Goal: Task Accomplishment & Management: Use online tool/utility

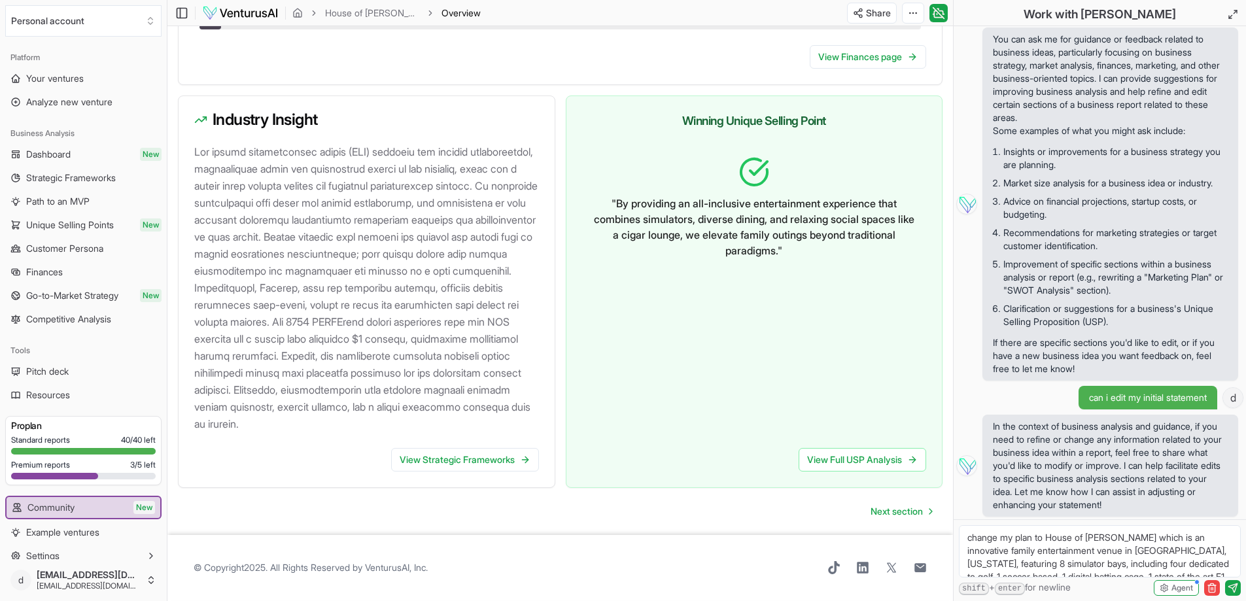
click at [1089, 550] on textarea "change my plan to House of [PERSON_NAME] which is an innovative family entertai…" at bounding box center [1100, 551] width 282 height 52
drag, startPoint x: 1161, startPoint y: 560, endPoint x: 1178, endPoint y: 560, distance: 16.3
click at [1178, 560] on textarea "change my plan to House of [PERSON_NAME] which is an innovative family entertai…" at bounding box center [1100, 551] width 282 height 52
drag, startPoint x: 1077, startPoint y: 539, endPoint x: 1137, endPoint y: 530, distance: 60.8
click at [1137, 530] on textarea "change my plan to House of [PERSON_NAME] which is an innovative family entertai…" at bounding box center [1100, 551] width 282 height 52
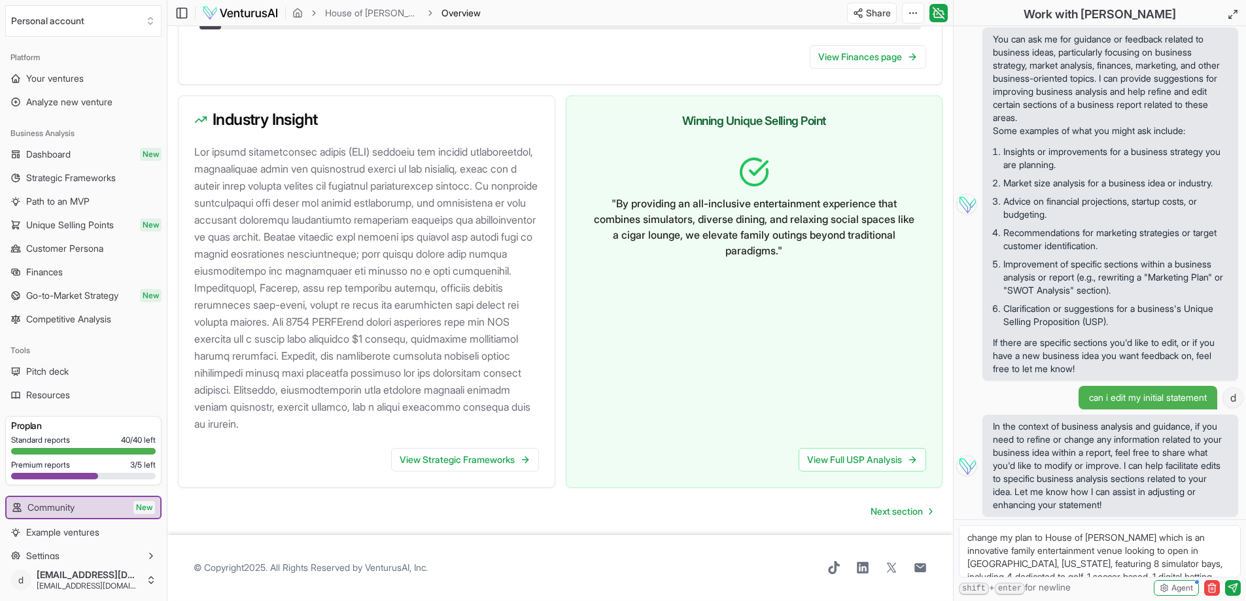
scroll to position [26, 0]
click at [1102, 553] on textarea "change my plan to House of [PERSON_NAME] which is an innovative family entertai…" at bounding box center [1100, 551] width 282 height 52
click at [1135, 553] on textarea "change my plan to House of [PERSON_NAME] which is an innovative family entertai…" at bounding box center [1100, 551] width 282 height 52
click at [1002, 551] on textarea "change my plan to House of [PERSON_NAME] which is an innovative family entertai…" at bounding box center [1100, 551] width 282 height 52
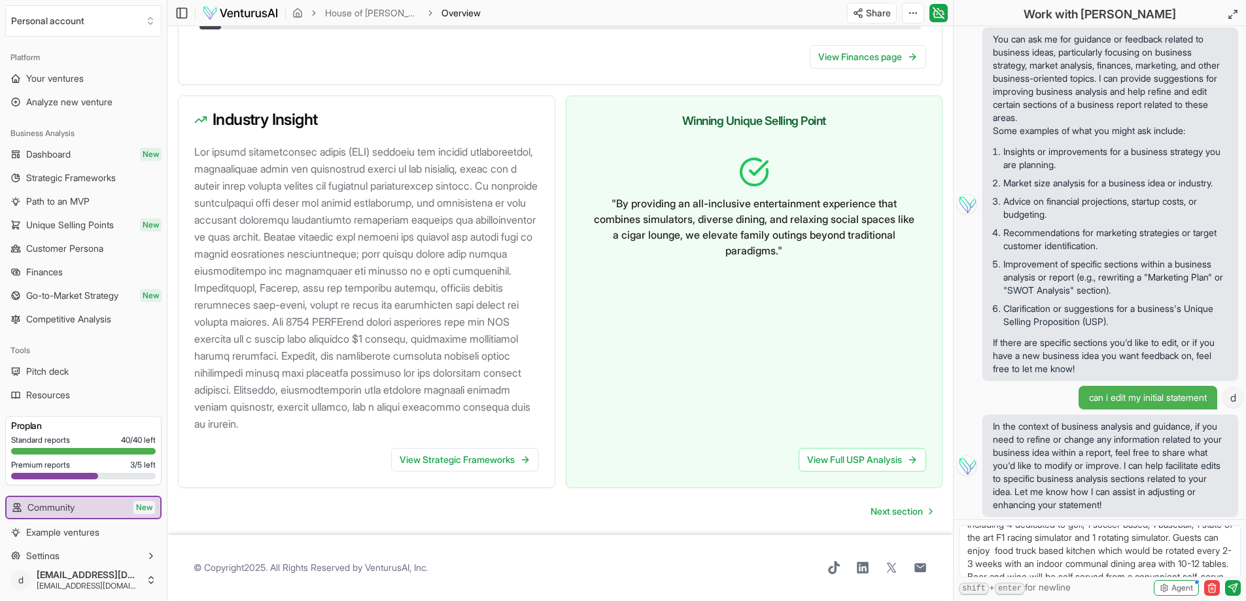
click at [989, 549] on textarea "change my plan to House of [PERSON_NAME] which is an innovative family entertai…" at bounding box center [1100, 551] width 282 height 52
type textarea "change my plan to House of [PERSON_NAME] which is an innovative family entertai…"
drag, startPoint x: 1093, startPoint y: 564, endPoint x: 948, endPoint y: 521, distance: 150.8
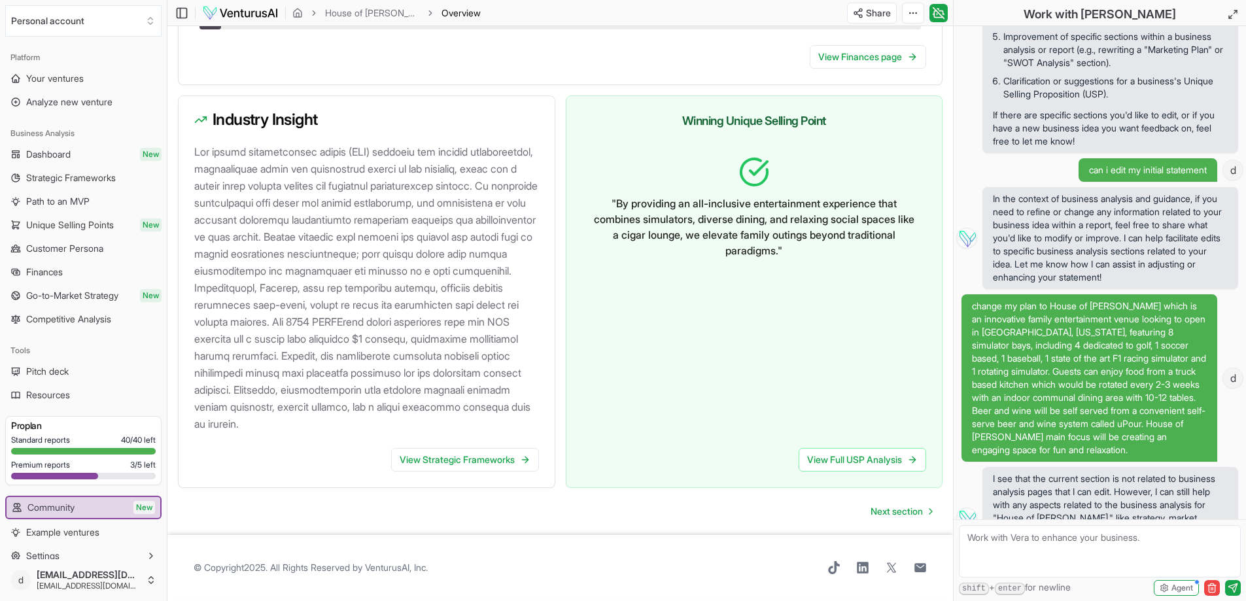
scroll to position [378, 0]
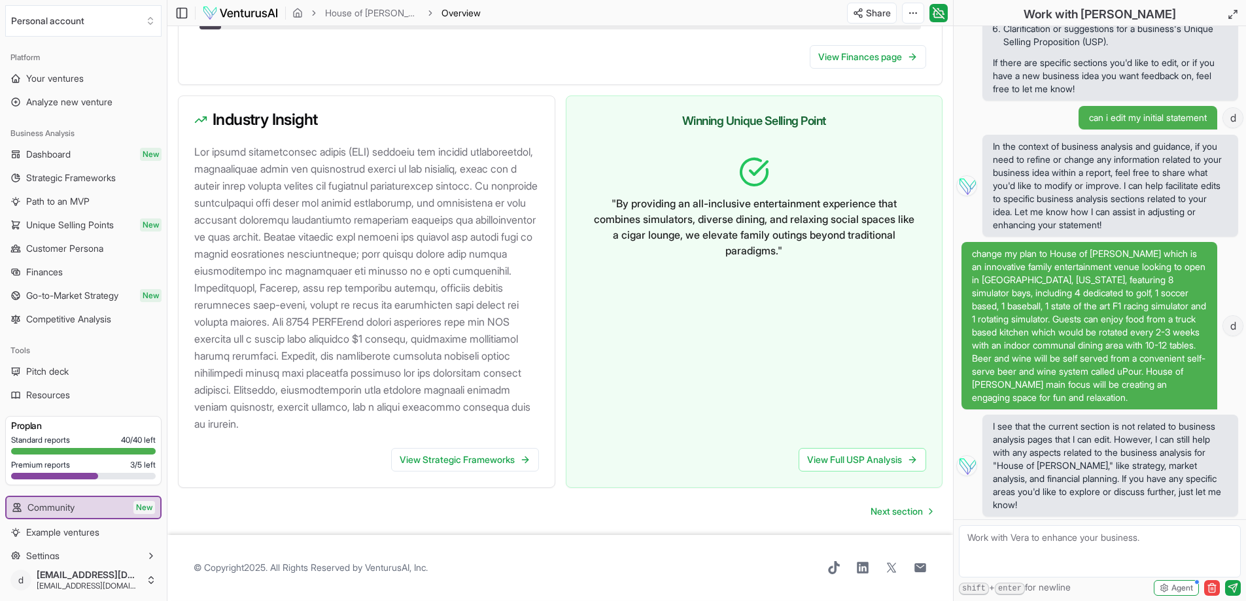
click at [1059, 327] on span "change my plan to House of [PERSON_NAME] which is an innovative family entertai…" at bounding box center [1089, 325] width 235 height 157
drag, startPoint x: 1059, startPoint y: 327, endPoint x: 1187, endPoint y: 395, distance: 144.5
click at [1187, 395] on span "change my plan to House of [PERSON_NAME] which is an innovative family entertai…" at bounding box center [1089, 325] width 235 height 157
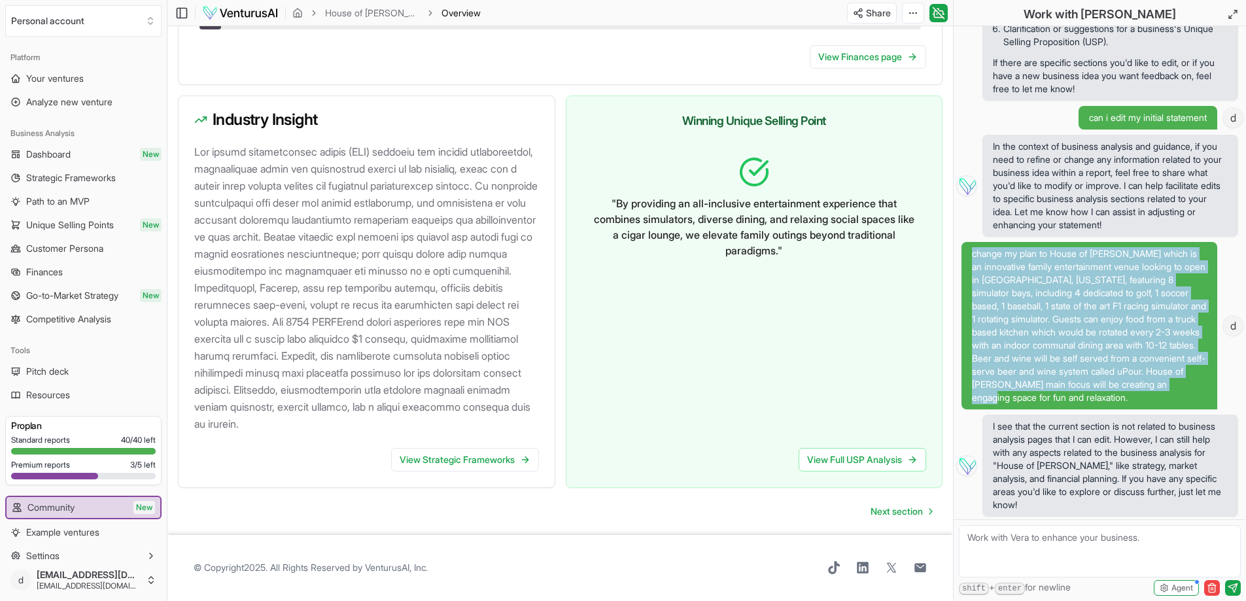
drag, startPoint x: 1189, startPoint y: 397, endPoint x: 968, endPoint y: 241, distance: 270.1
click at [968, 241] on div "Hi, I'm [PERSON_NAME], ask me anything about your report or business in general…" at bounding box center [1099, 272] width 292 height 493
click at [1055, 252] on span "change my plan to House of [PERSON_NAME] which is an innovative family entertai…" at bounding box center [1089, 325] width 235 height 157
drag, startPoint x: 1055, startPoint y: 252, endPoint x: 1197, endPoint y: 404, distance: 207.7
click at [1197, 404] on span "change my plan to House of [PERSON_NAME] which is an innovative family entertai…" at bounding box center [1089, 325] width 256 height 167
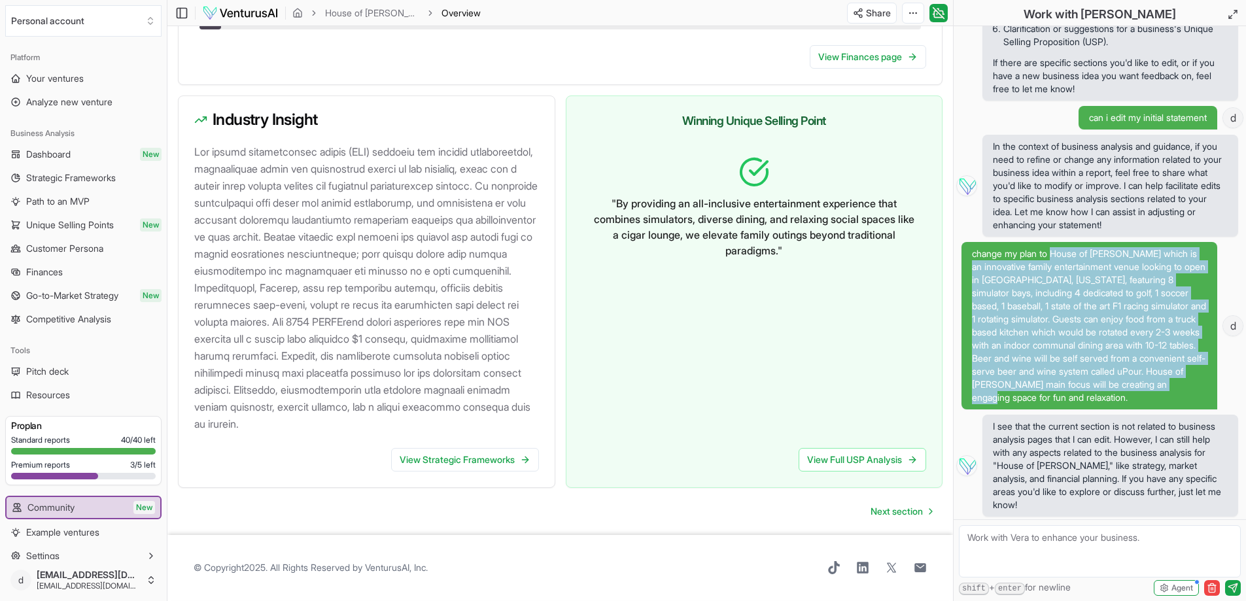
copy span "House of [PERSON_NAME] which is an innovative family entertainment venue lookin…"
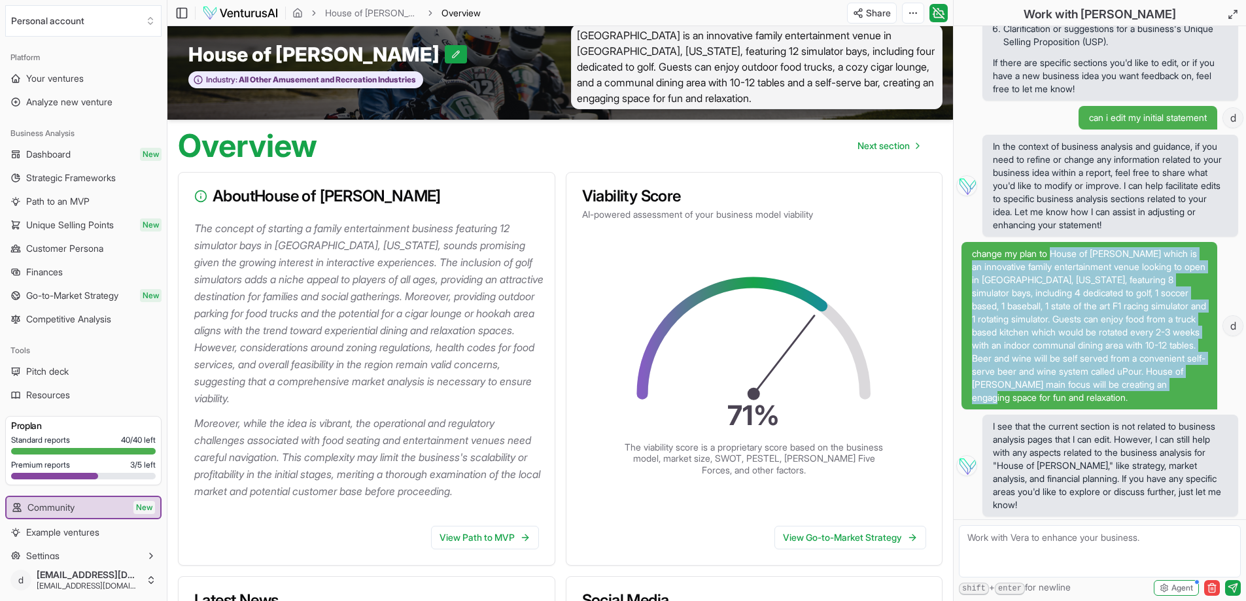
scroll to position [0, 0]
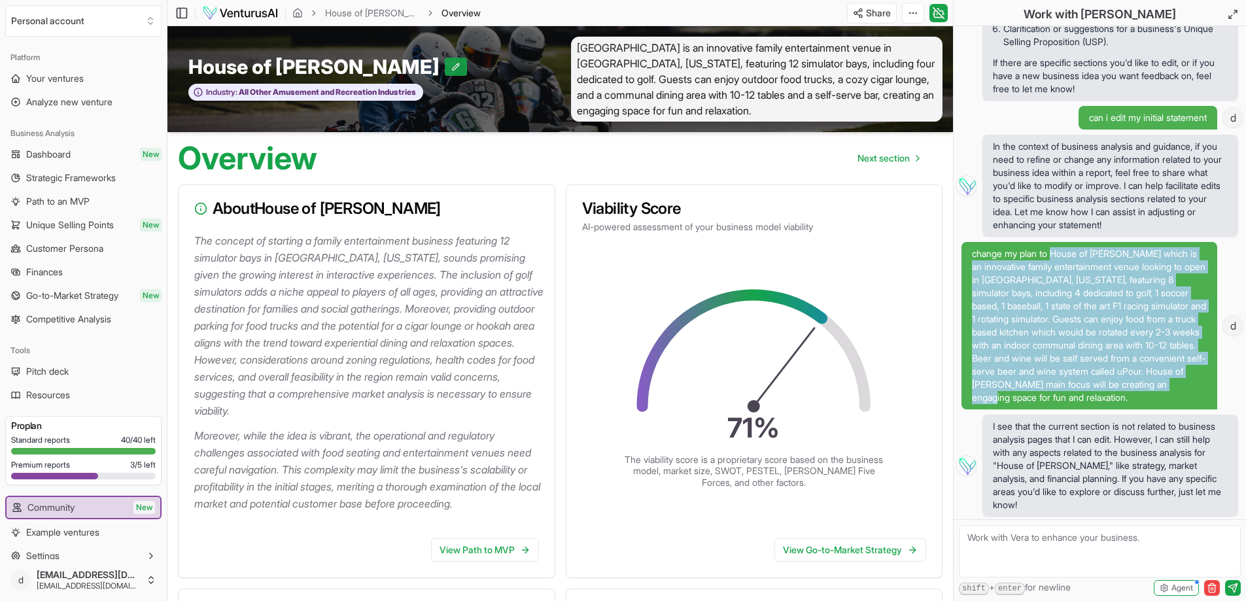
click at [452, 63] on icon at bounding box center [455, 66] width 7 height 7
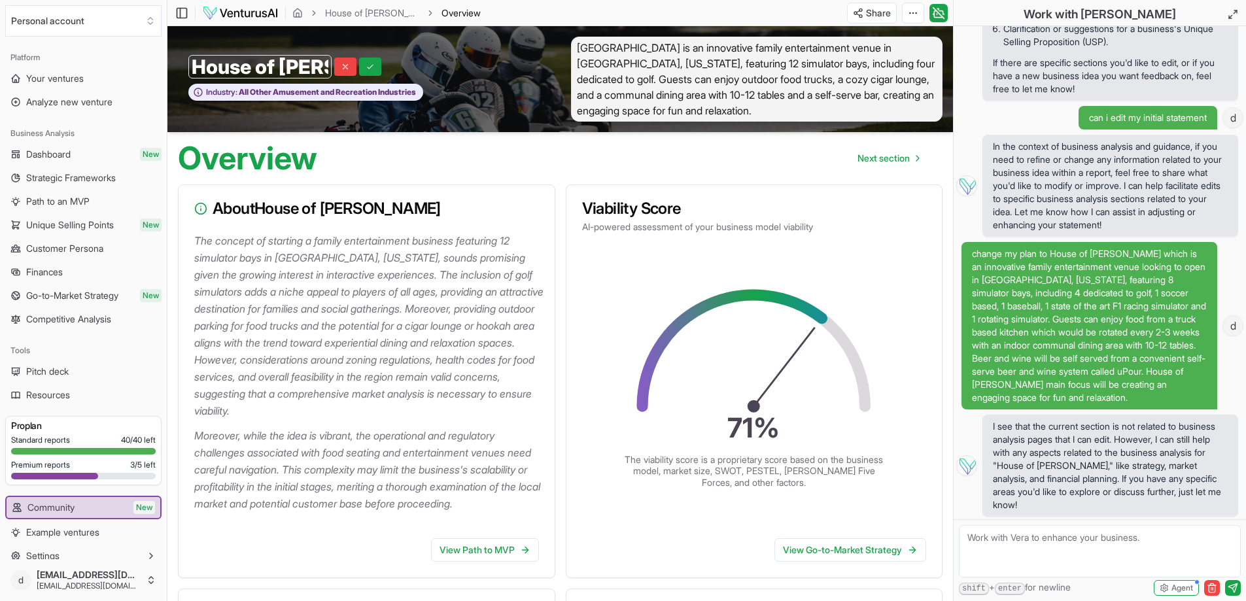
drag, startPoint x: 327, startPoint y: 69, endPoint x: 190, endPoint y: 73, distance: 136.7
click at [190, 73] on input "House of [PERSON_NAME]" at bounding box center [259, 67] width 143 height 24
type input "Sim House"
click at [335, 64] on icon at bounding box center [335, 66] width 9 height 9
click at [74, 80] on span "Your ventures" at bounding box center [55, 78] width 58 height 13
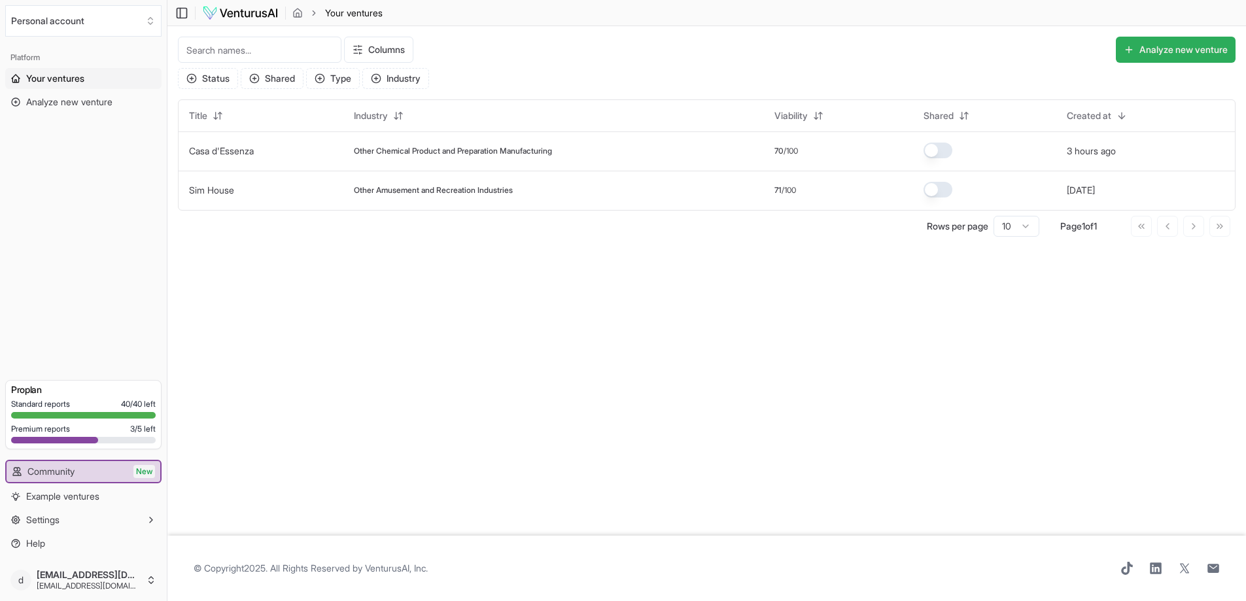
click at [1144, 50] on button "Analyze new venture" at bounding box center [1175, 50] width 120 height 26
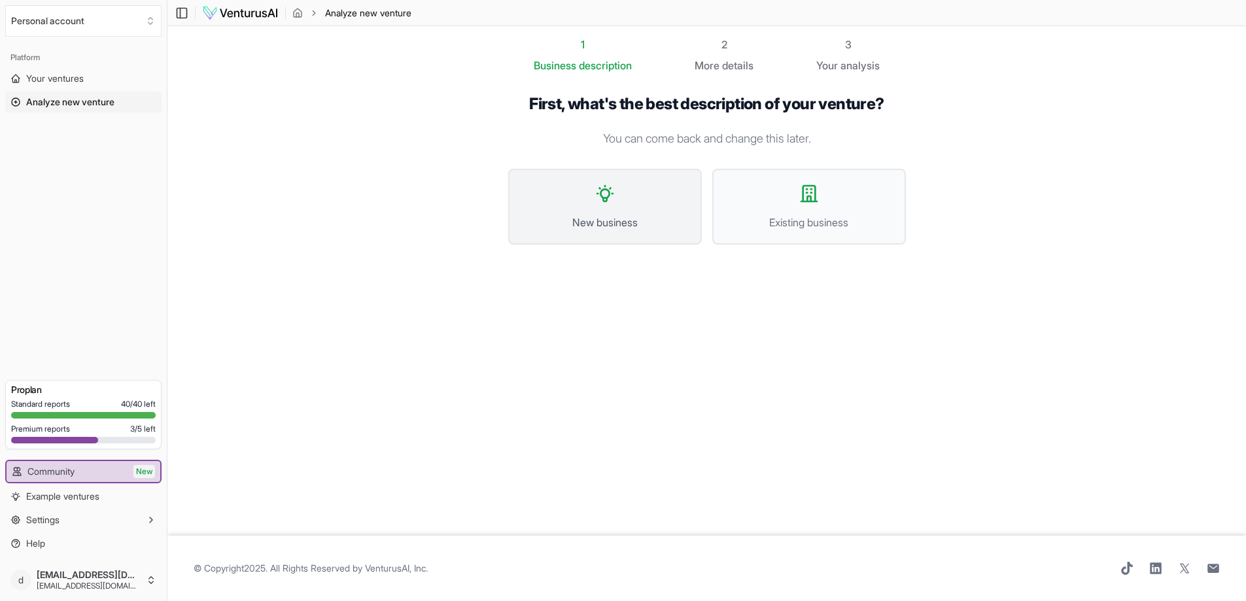
click at [589, 222] on span "New business" at bounding box center [604, 222] width 165 height 16
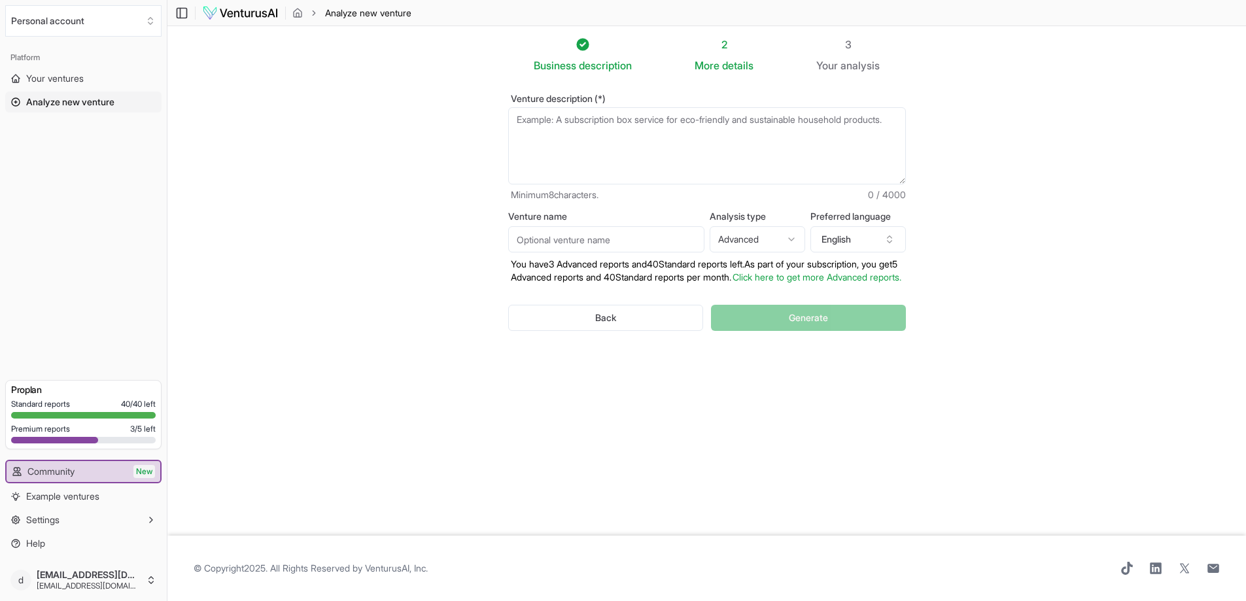
click at [577, 148] on textarea "Venture description (*)" at bounding box center [707, 145] width 398 height 77
paste textarea "House of [PERSON_NAME] which is an innovative family entertainment venue lookin…"
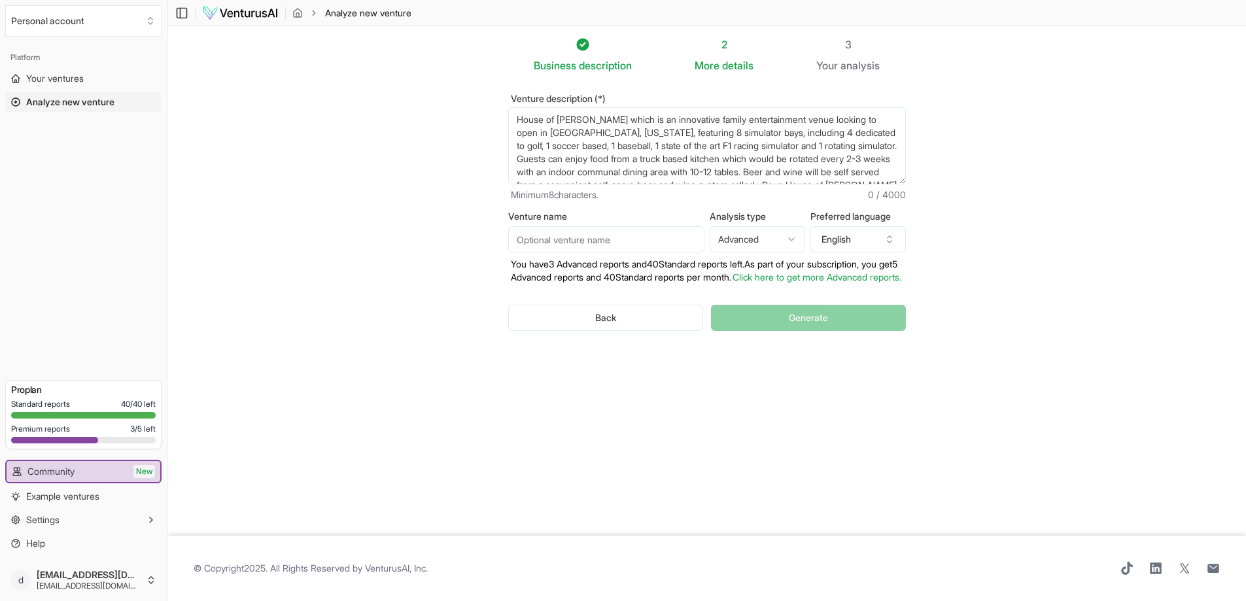
scroll to position [20, 0]
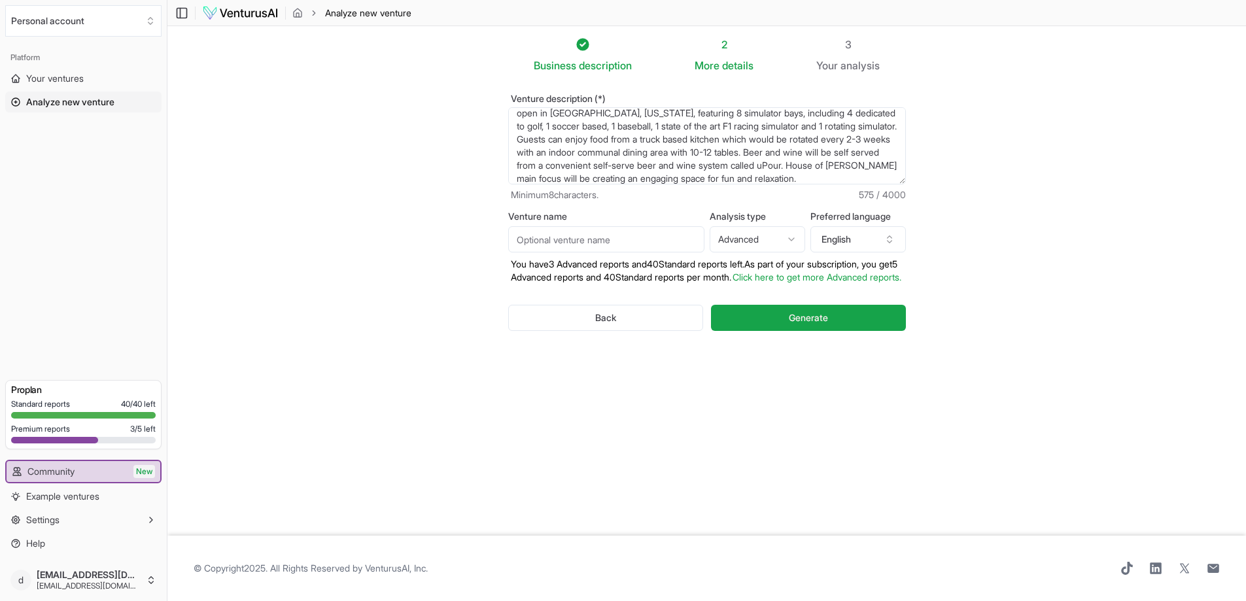
type textarea "House of [PERSON_NAME] which is an innovative family entertainment venue lookin…"
click at [570, 239] on input "Venture name" at bounding box center [606, 239] width 196 height 26
type input "House of [PERSON_NAME]"
click at [749, 240] on html "We value your privacy We use cookies to enhance your browsing experience, serve…" at bounding box center [623, 300] width 1246 height 601
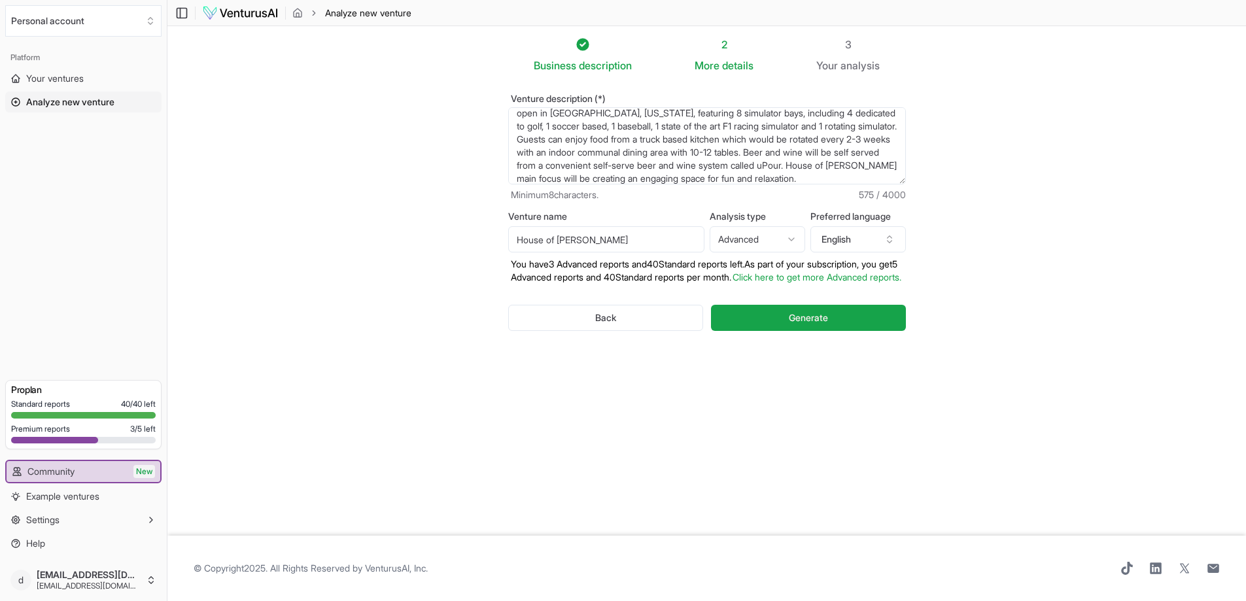
click at [585, 237] on input "House of [PERSON_NAME]" at bounding box center [606, 239] width 196 height 26
click at [808, 163] on textarea "House of [PERSON_NAME] which is an innovative family entertainment venue lookin…" at bounding box center [707, 145] width 398 height 77
type textarea "House of [PERSON_NAME] which is an innovative family entertainment venue lookin…"
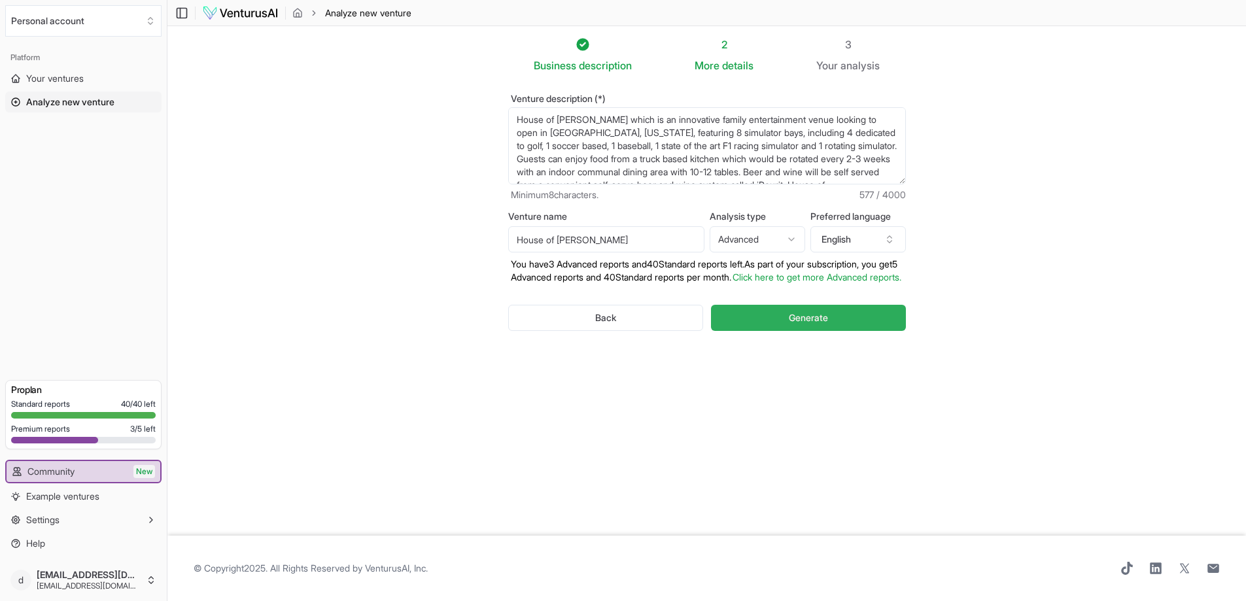
click at [798, 324] on span "Generate" at bounding box center [808, 317] width 39 height 13
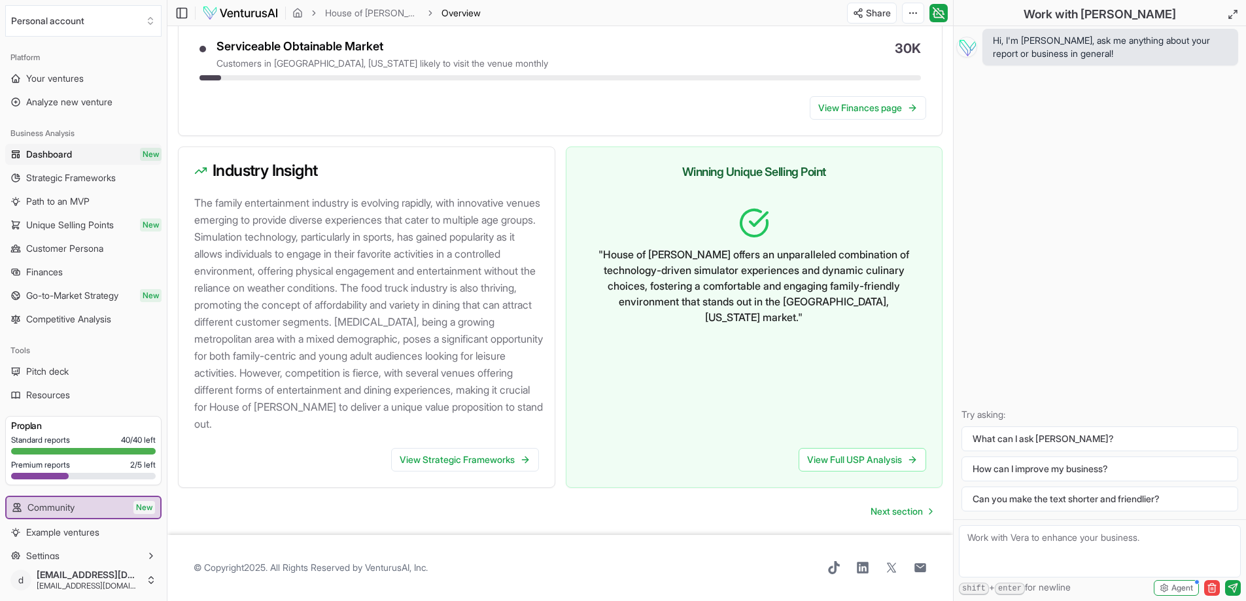
scroll to position [1291, 0]
click at [889, 509] on span "Next section" at bounding box center [896, 511] width 52 height 13
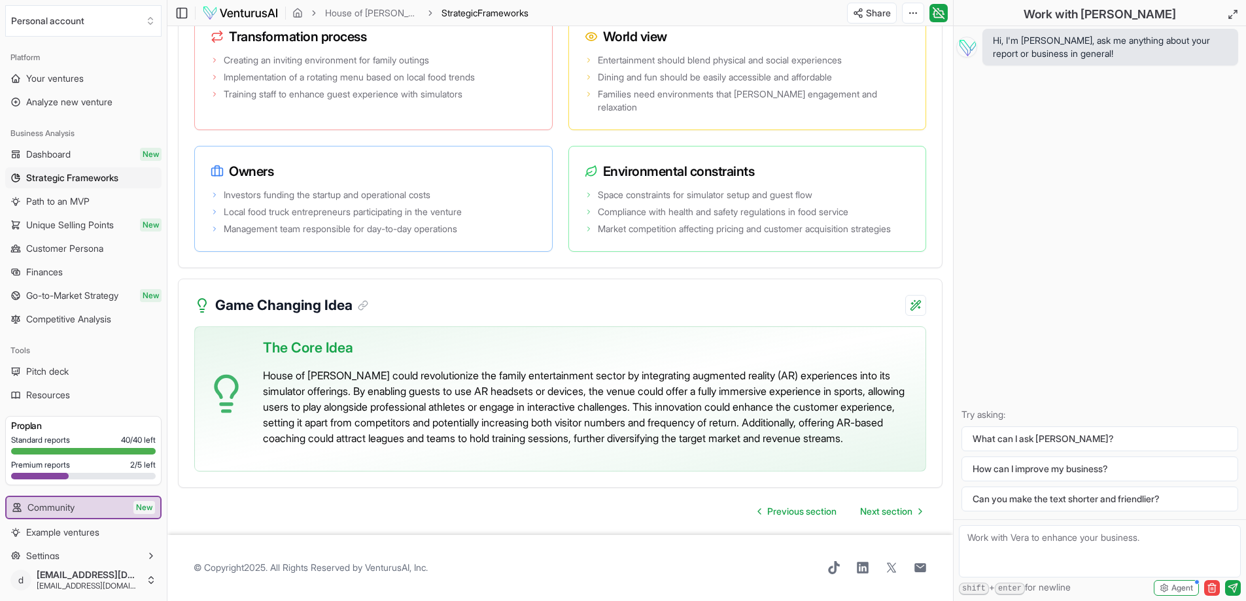
scroll to position [2690, 0]
click at [874, 513] on span "Next section" at bounding box center [886, 511] width 52 height 13
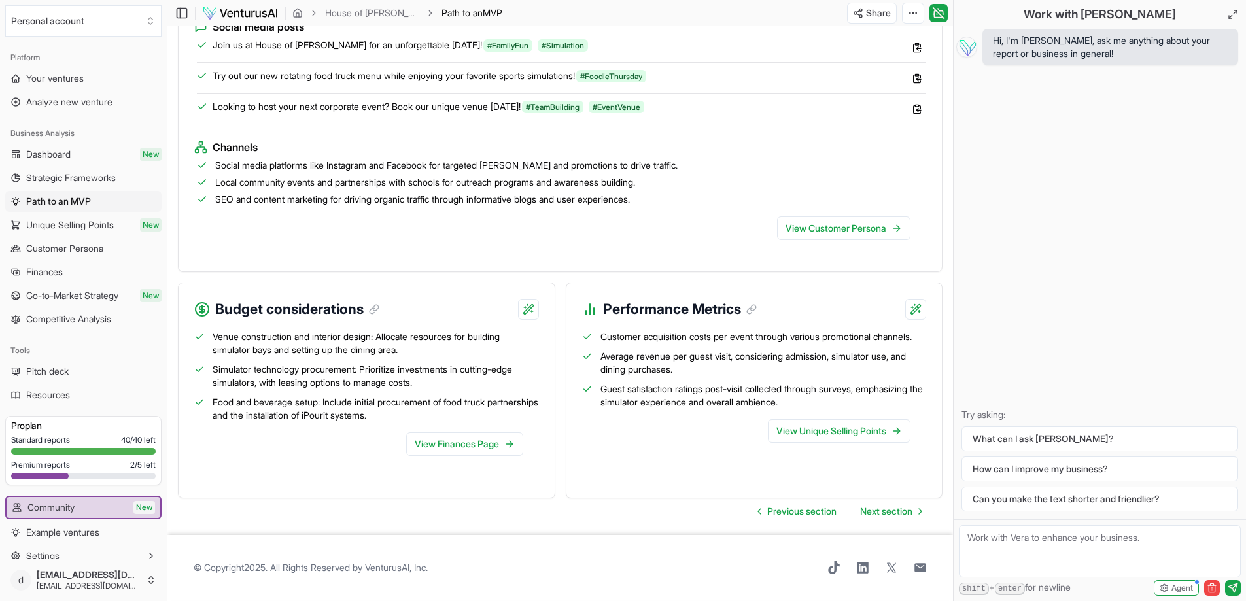
scroll to position [1269, 0]
click at [874, 515] on span "Next section" at bounding box center [886, 511] width 52 height 13
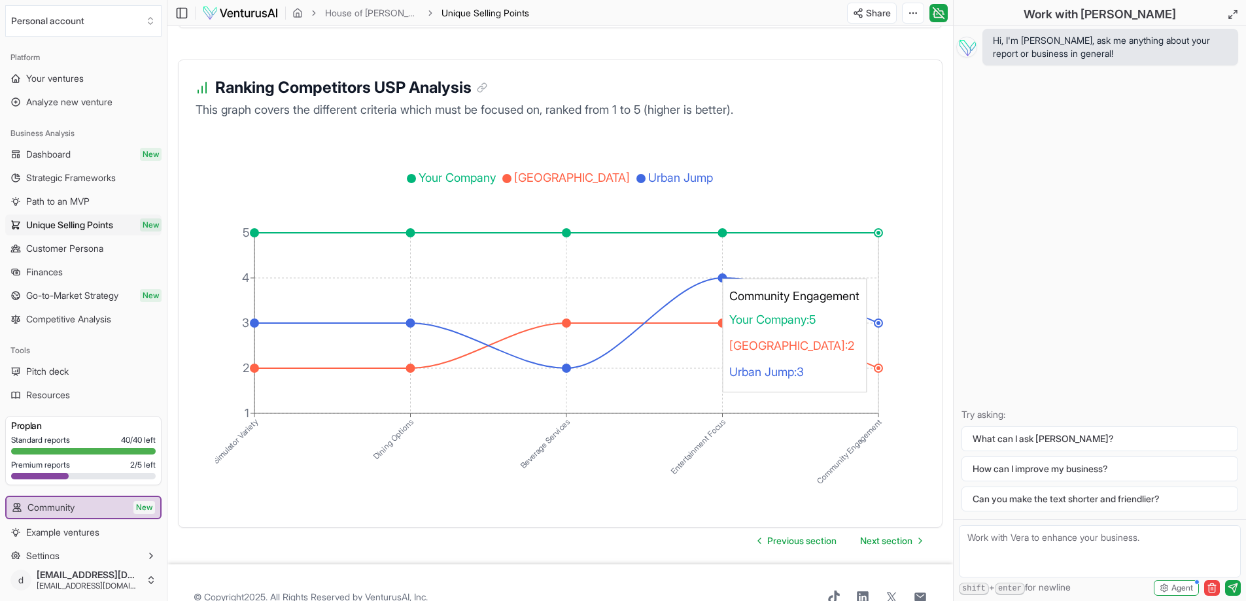
scroll to position [2372, 0]
click at [872, 534] on span "Next section" at bounding box center [886, 540] width 52 height 13
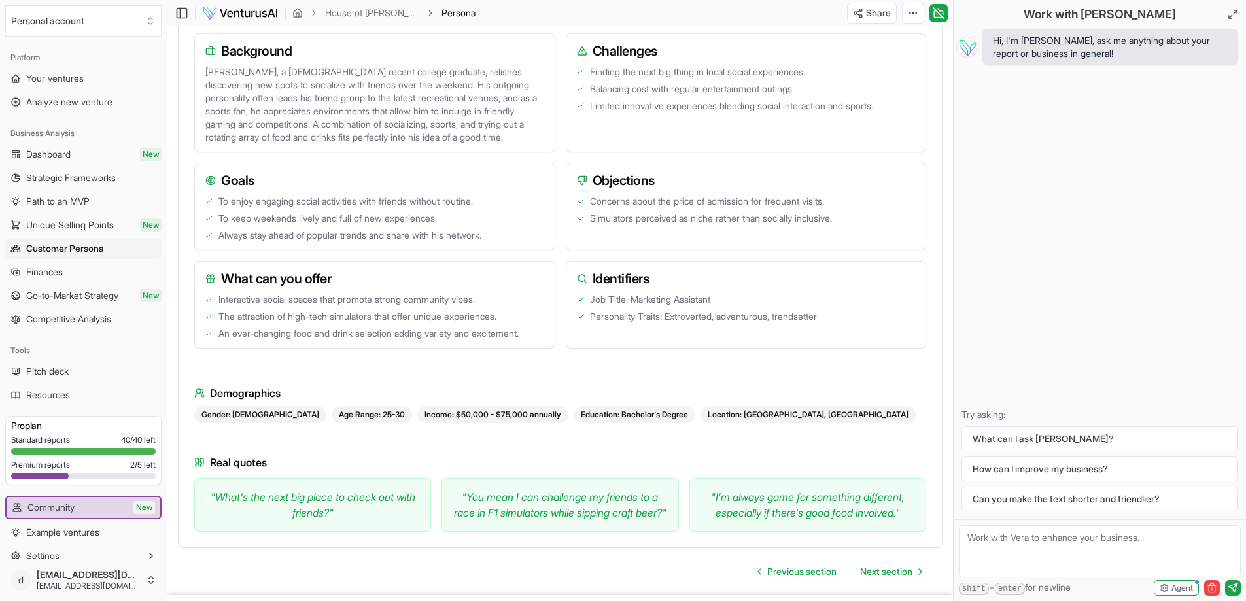
scroll to position [1708, 0]
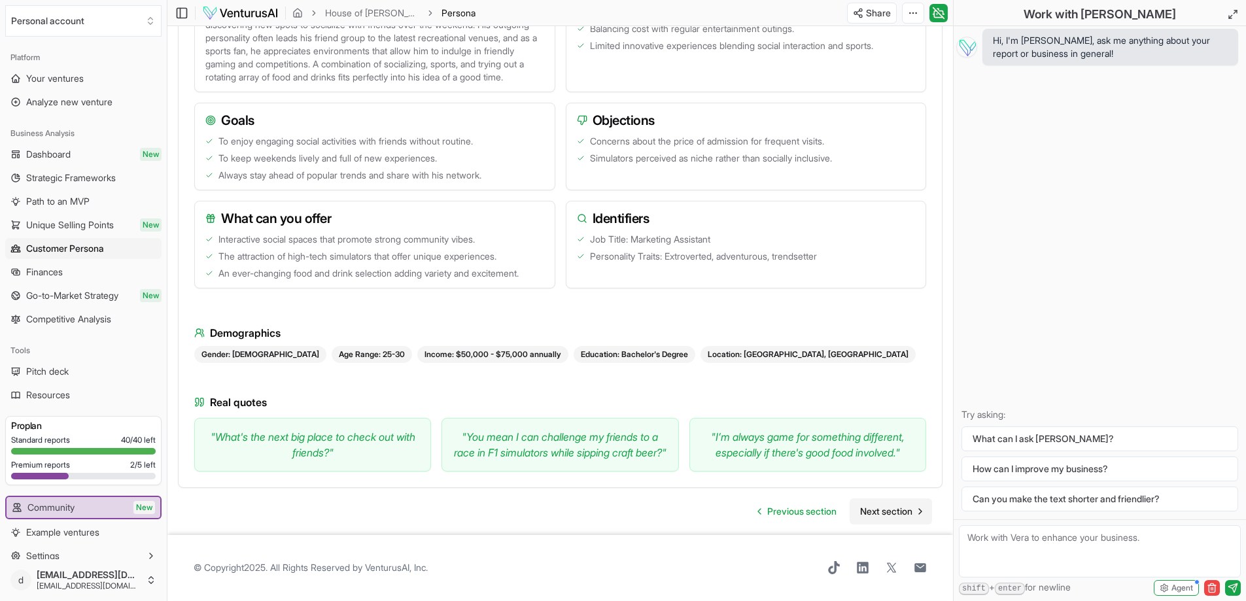
click at [872, 514] on span "Next section" at bounding box center [886, 511] width 52 height 13
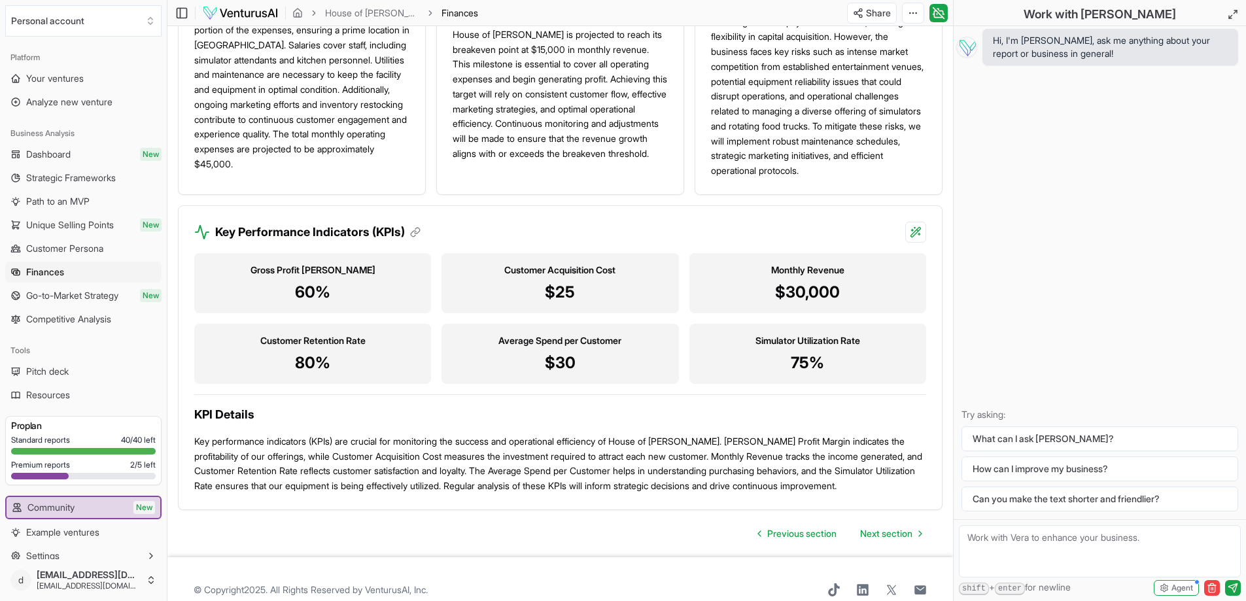
scroll to position [1202, 0]
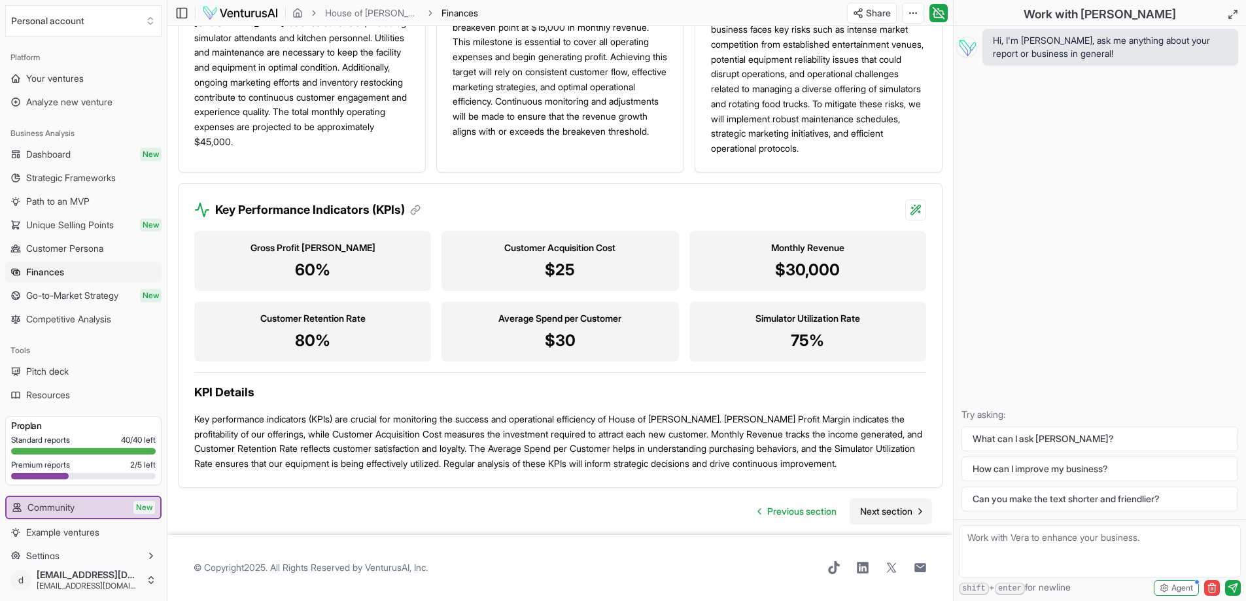
click at [877, 507] on span "Next section" at bounding box center [886, 511] width 52 height 13
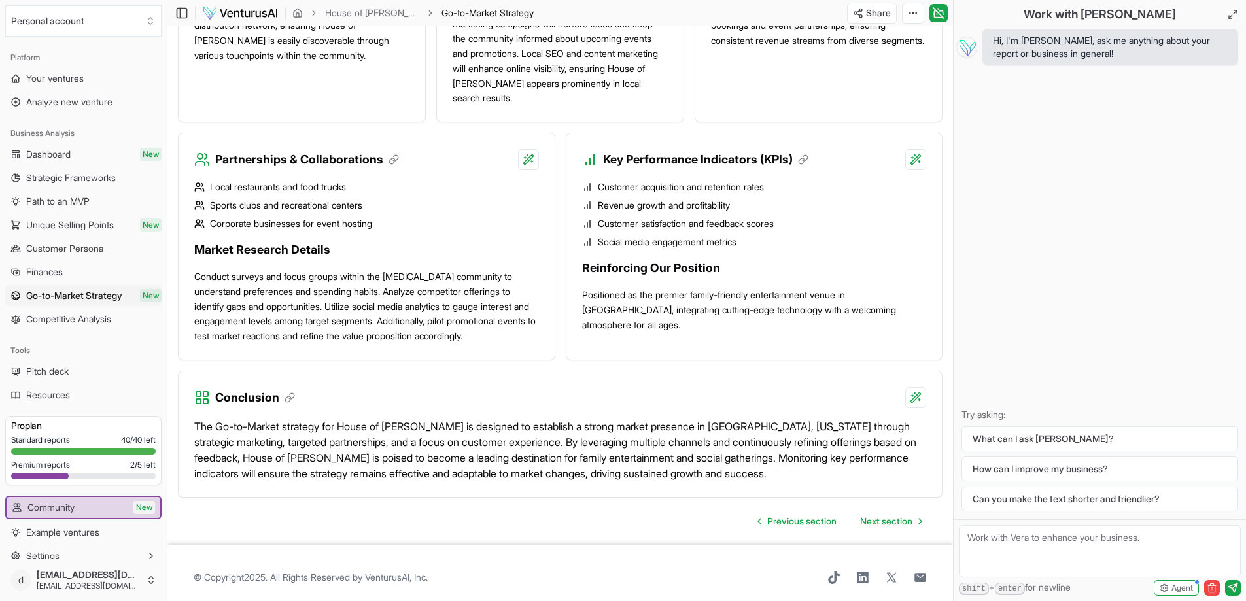
scroll to position [1165, 0]
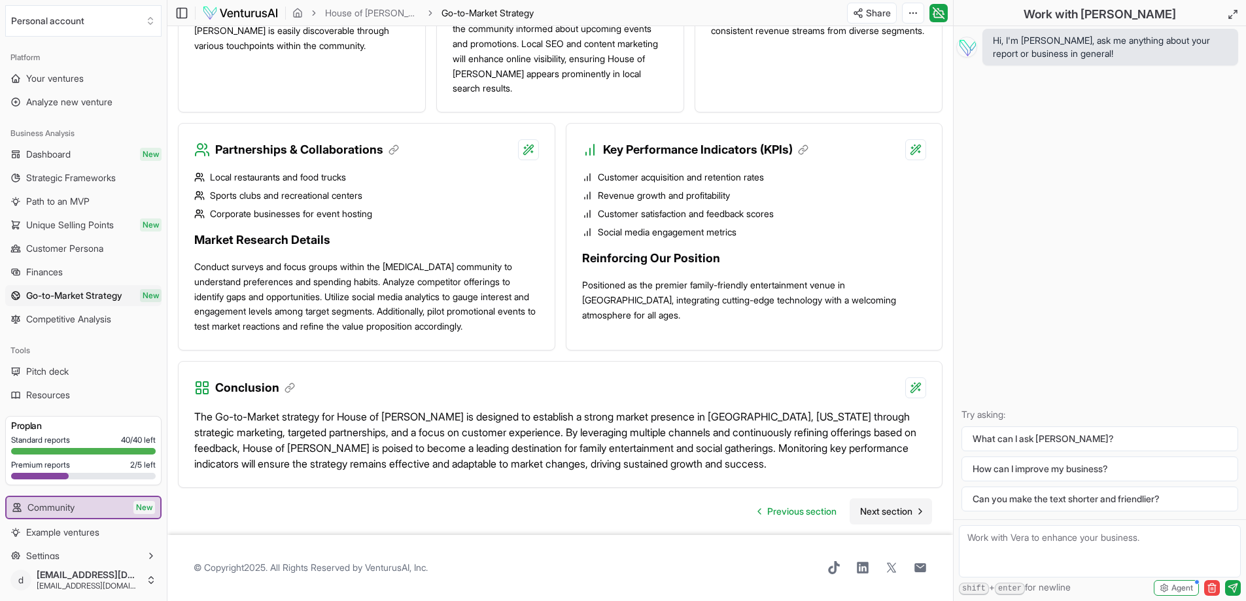
click at [879, 510] on span "Next section" at bounding box center [886, 511] width 52 height 13
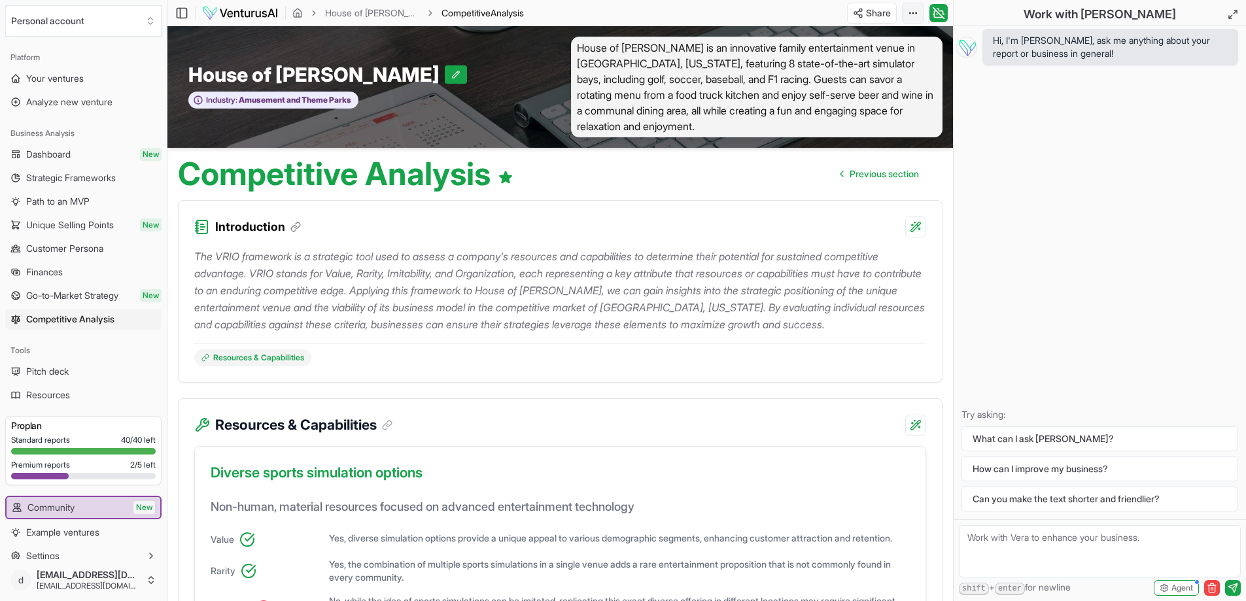
click at [906, 14] on html "We value your privacy We use cookies to enhance your browsing experience, serve…" at bounding box center [623, 300] width 1246 height 601
click at [878, 57] on div "Download PDF" at bounding box center [862, 60] width 107 height 21
